Goal: Information Seeking & Learning: Learn about a topic

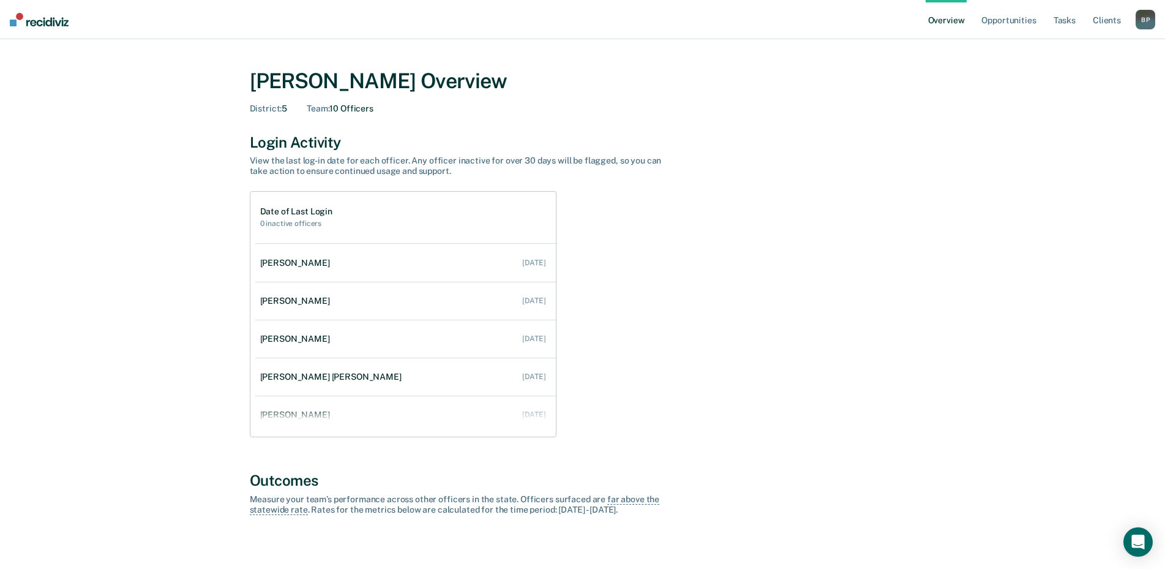
click at [1143, 21] on div "B P" at bounding box center [1145, 20] width 20 height 20
click at [1082, 80] on link "Go to Operations" at bounding box center [1096, 79] width 99 height 10
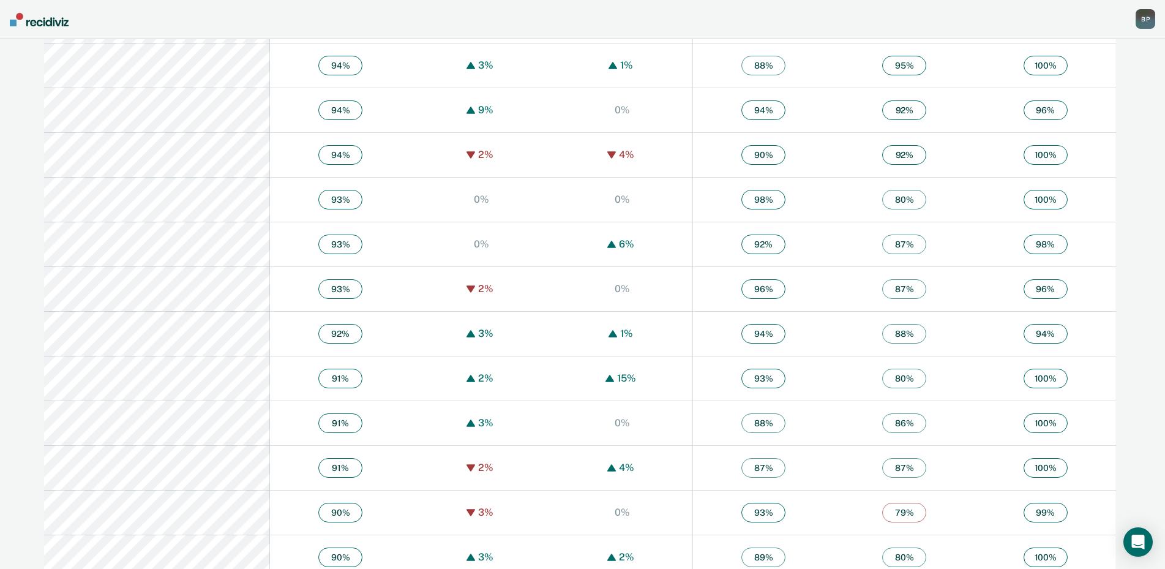
scroll to position [1224, 0]
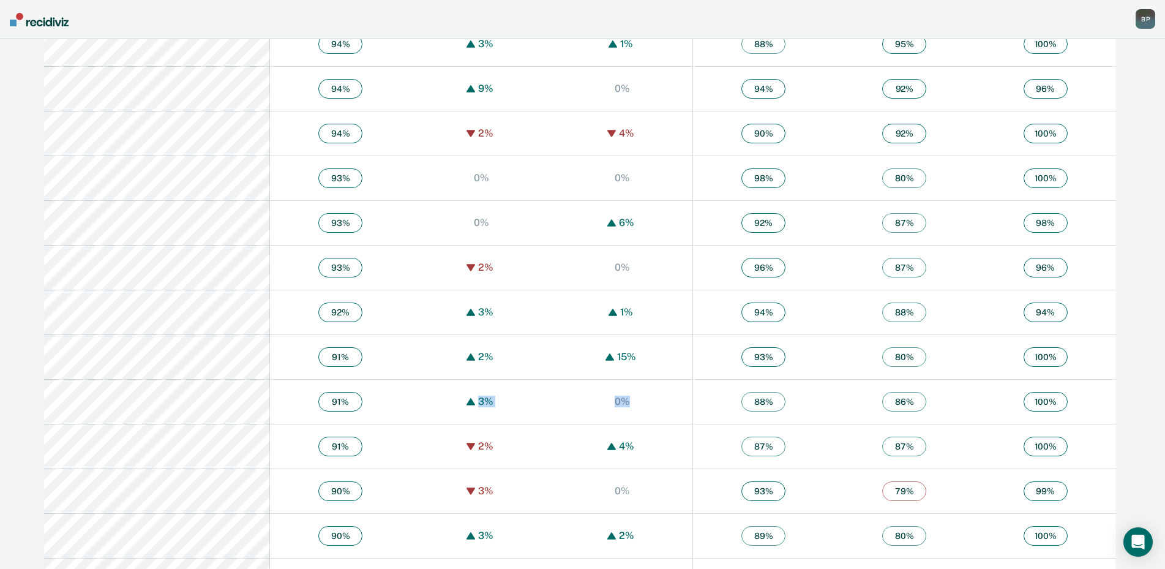
drag, startPoint x: 596, startPoint y: 401, endPoint x: 424, endPoint y: 398, distance: 171.4
click at [424, 398] on tr "91 % 3% 0% 88 % 86 % 100 %" at bounding box center [580, 401] width 1072 height 45
